Goal: Information Seeking & Learning: Learn about a topic

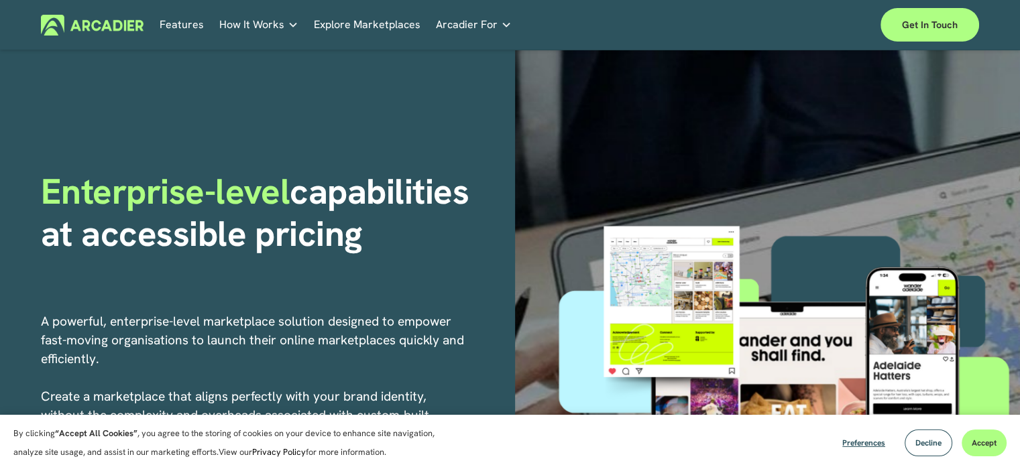
click at [908, 435] on button "Decline" at bounding box center [929, 443] width 48 height 27
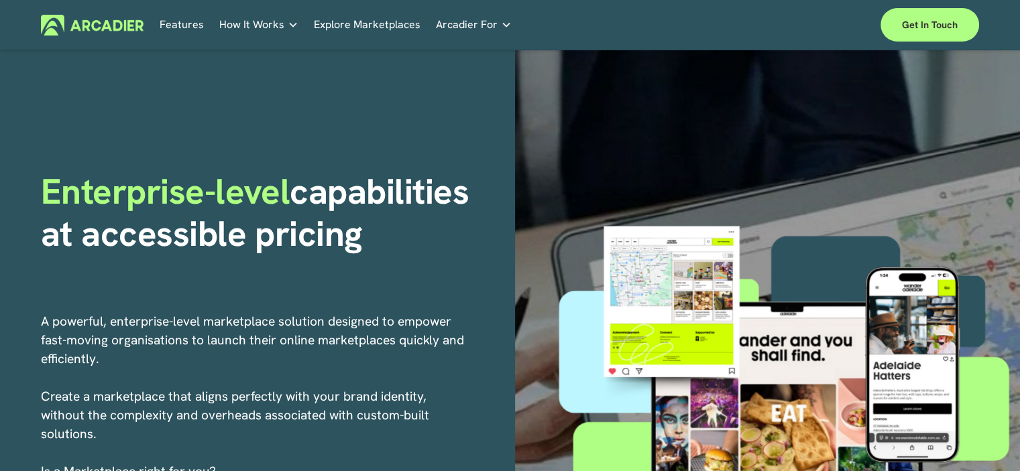
click at [0, 0] on link "Retail Marketplaces Whatever you are offering to your customer, we bring it all…" at bounding box center [0, 0] width 0 height 0
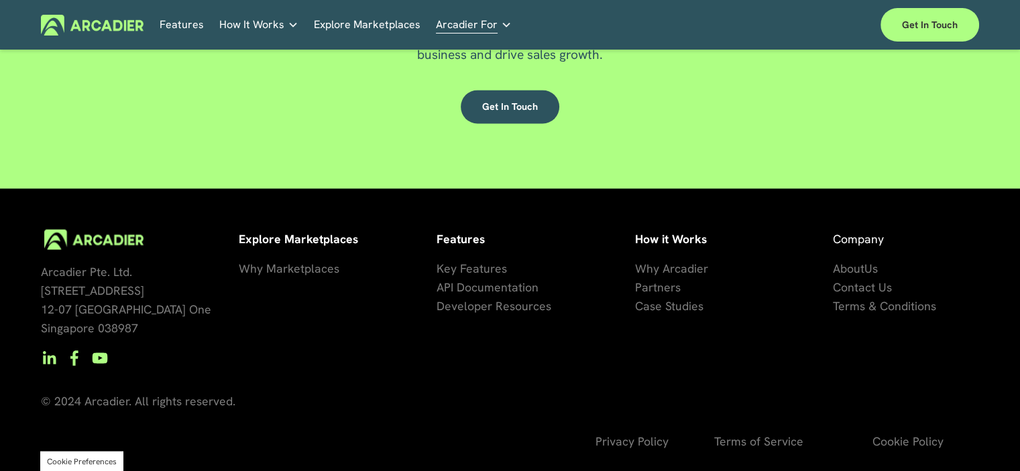
scroll to position [2396, 0]
click at [0, 0] on link "Auto Parts We streamline and improve operations through our Auto Parts market p…" at bounding box center [0, 0] width 0 height 0
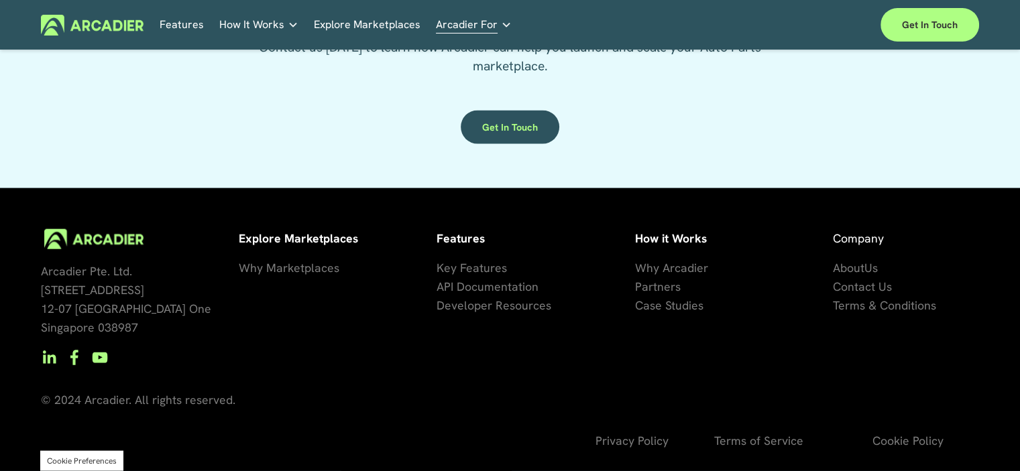
scroll to position [2674, 0]
